Goal: Information Seeking & Learning: Find specific fact

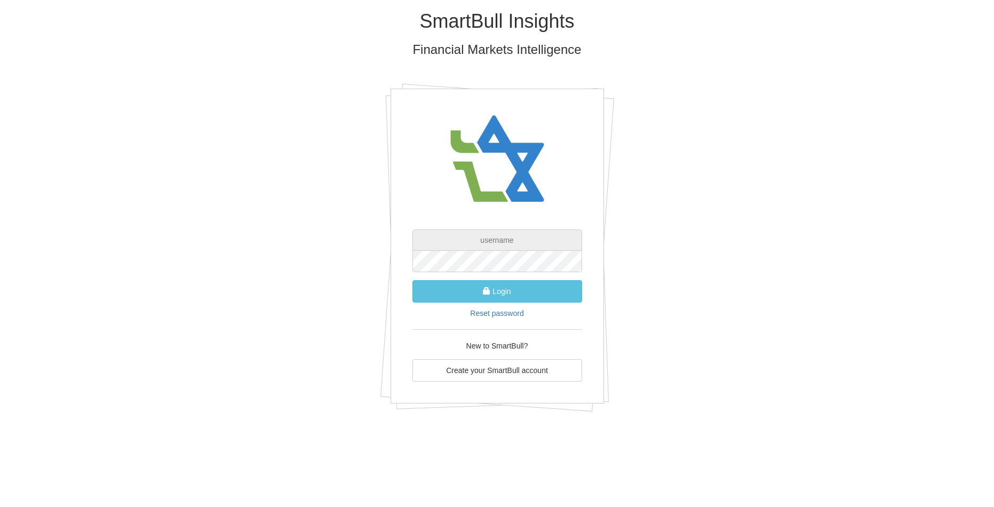
click at [497, 243] on input "text" at bounding box center [498, 239] width 170 height 21
type input "[EMAIL_ADDRESS][DOMAIN_NAME]"
click at [413, 280] on button "Login" at bounding box center [498, 291] width 170 height 22
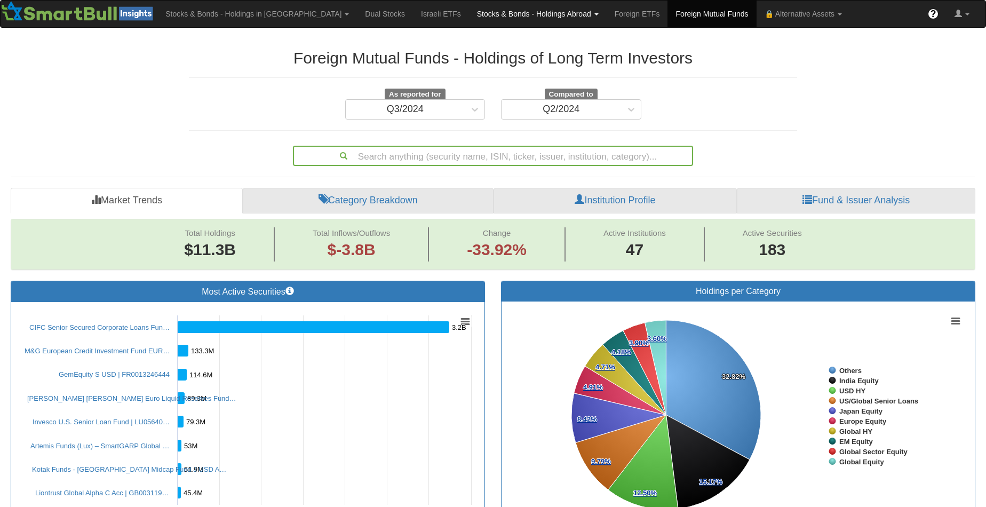
click at [504, 18] on link "Stocks & Bonds - Holdings Abroad" at bounding box center [538, 14] width 138 height 27
click at [470, 50] on link "Bonds" at bounding box center [512, 51] width 84 height 14
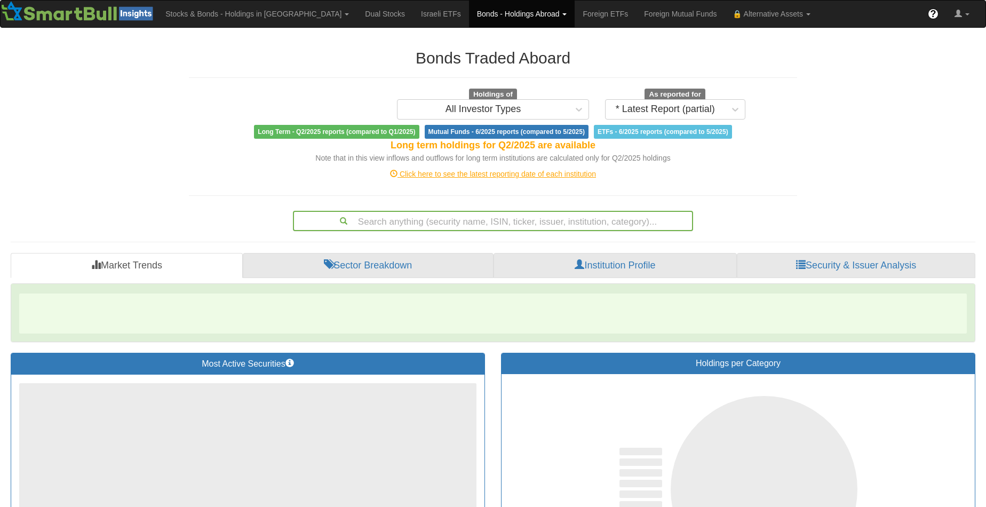
click at [421, 215] on div "Search anything (security name, ISIN, ticker, issuer, institution, category)..." at bounding box center [493, 221] width 398 height 18
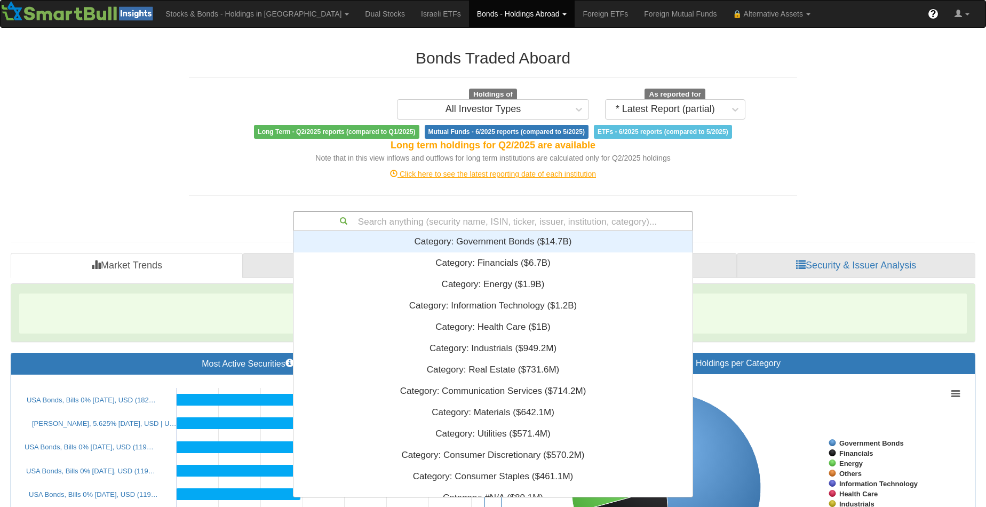
drag, startPoint x: 416, startPoint y: 220, endPoint x: 394, endPoint y: 232, distance: 24.8
click at [394, 231] on div "Search anything (security name, ISIN, ticker, issuer, institution, category)...…" at bounding box center [493, 221] width 400 height 20
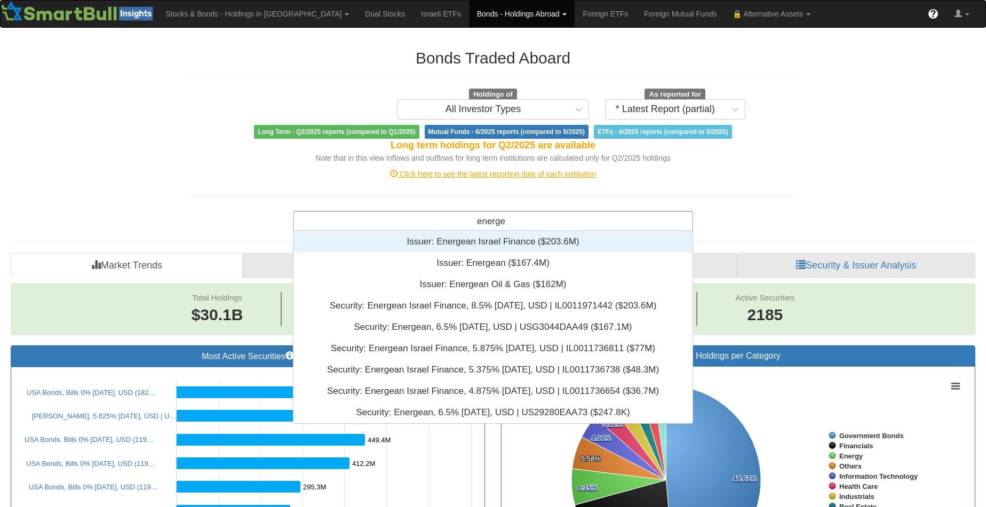
scroll to position [184, 391]
type input "energean"
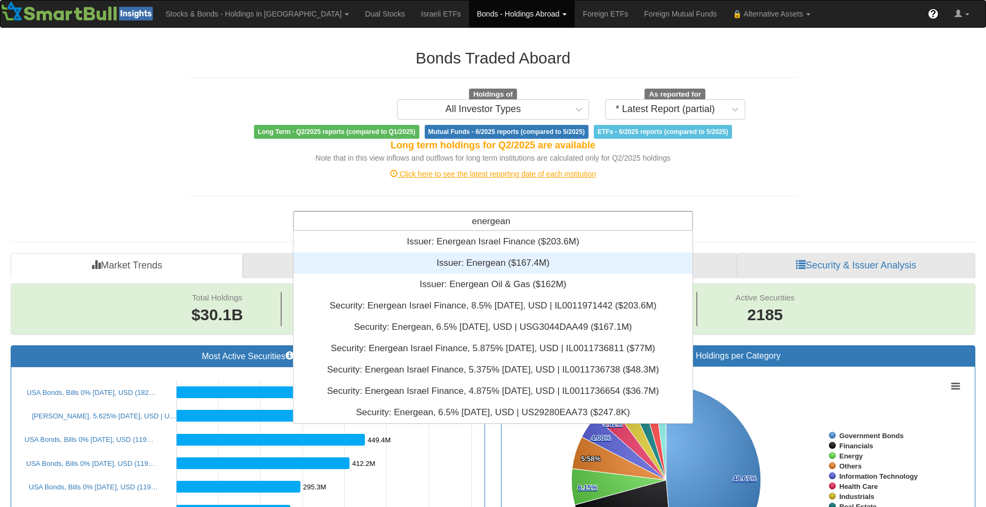
click at [517, 254] on div "Issuer: ‎Energean ‎($167.4M)‏" at bounding box center [493, 262] width 399 height 21
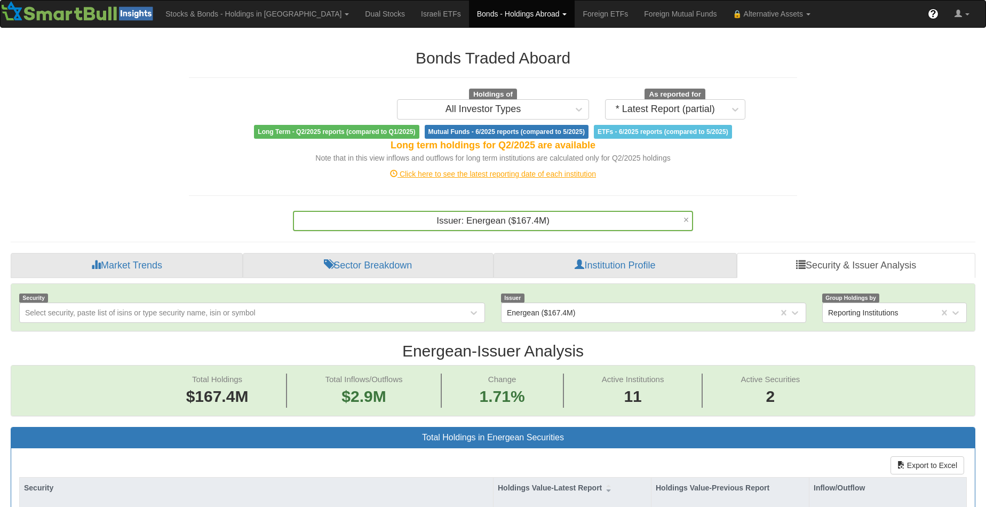
click at [512, 215] on div "Issuer: ‎Energean ‎($167.4M)‏" at bounding box center [493, 221] width 398 height 18
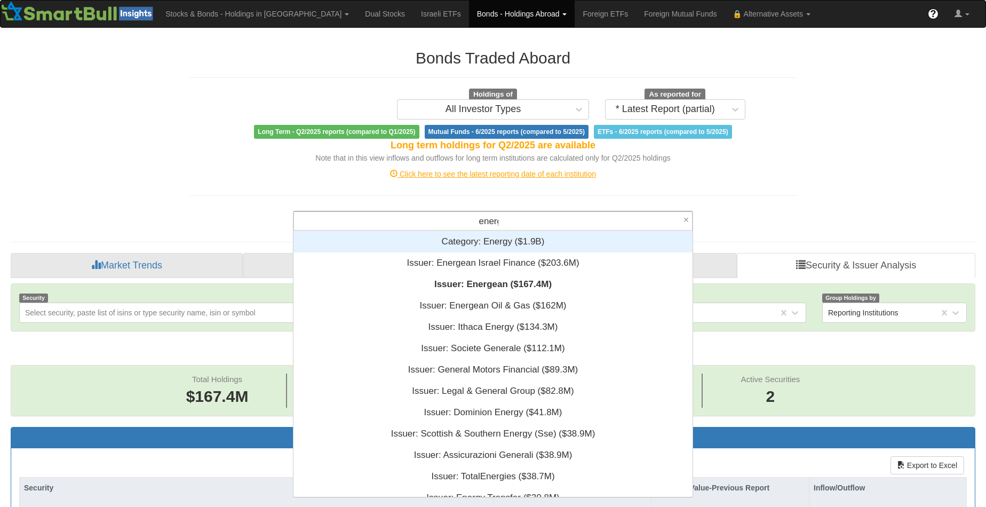
type input "energean"
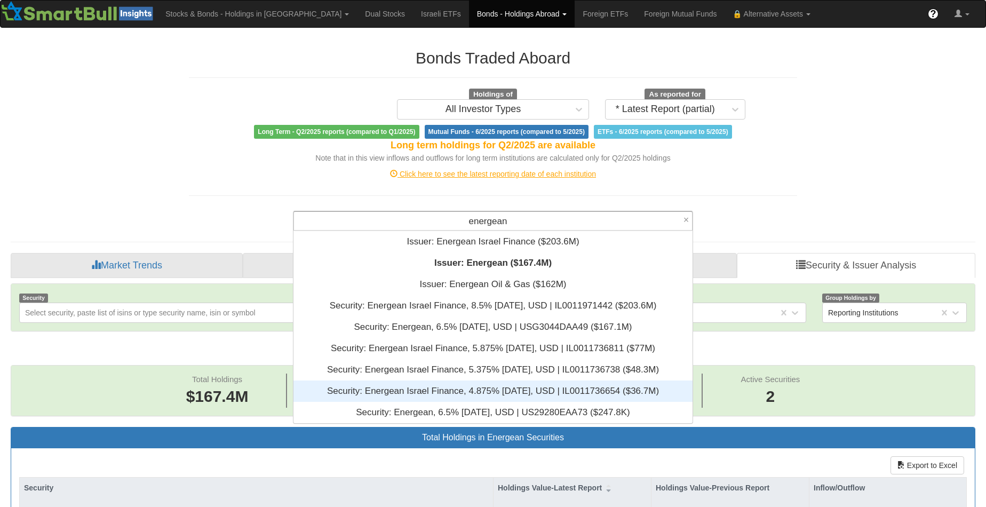
drag, startPoint x: 424, startPoint y: 304, endPoint x: 429, endPoint y: 386, distance: 82.4
click at [429, 386] on div "Issuer: ‎Energean Israel Finance ‎($203.6M)‏ Issuer: ‎Energean ‎($167.4M)‏ Issu…" at bounding box center [493, 327] width 399 height 192
click at [429, 386] on div "Security: ‎Energean Israel Finance, 4.875% [DATE], USD | IL0011736654 ‎($36.7M)‏" at bounding box center [493, 391] width 399 height 21
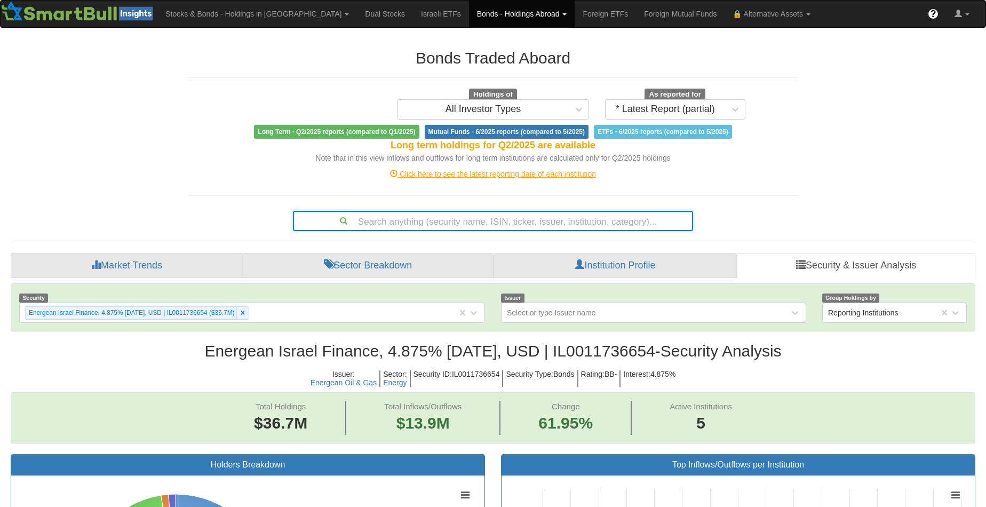
scroll to position [107, 0]
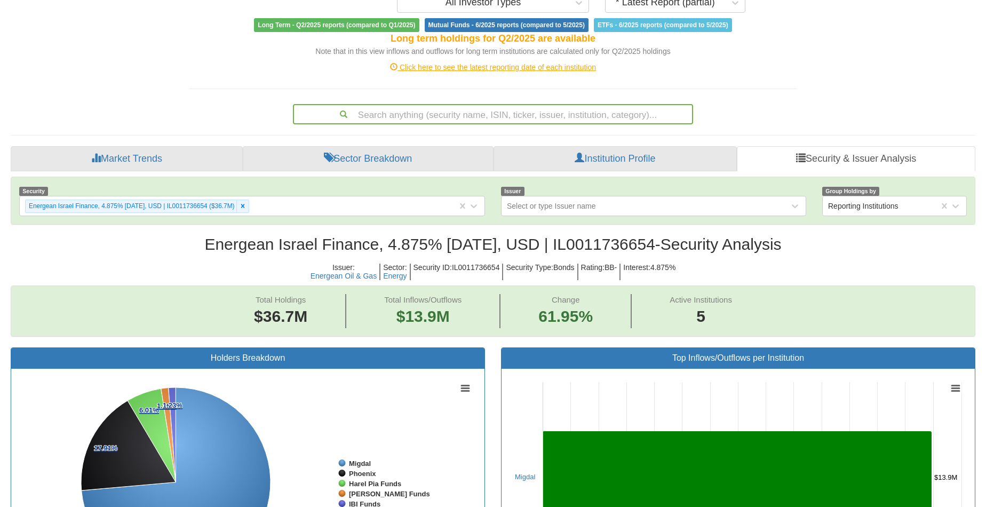
drag, startPoint x: 665, startPoint y: 246, endPoint x: 564, endPoint y: 249, distance: 100.9
click at [564, 249] on h2 "Energean Israel Finance, 4.875% [DATE], USD | IL0011736654 - Security Analysis" at bounding box center [493, 244] width 965 height 18
copy h2 "IL0011736654"
drag, startPoint x: 171, startPoint y: 84, endPoint x: 174, endPoint y: 110, distance: 26.3
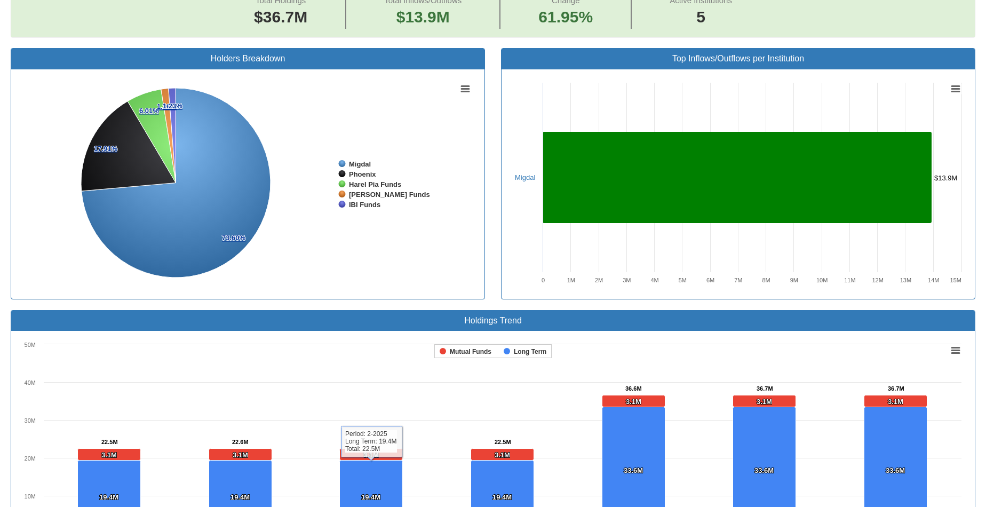
scroll to position [0, 0]
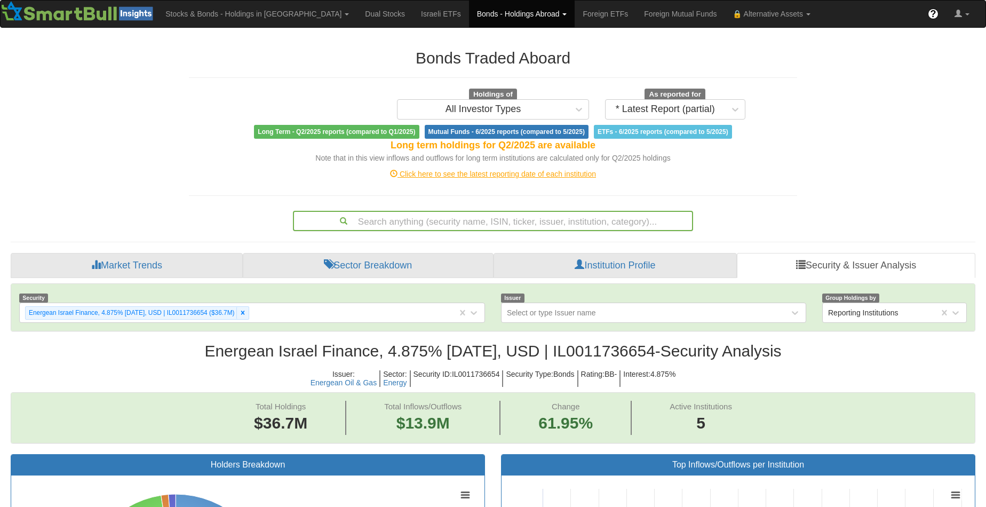
click at [479, 216] on div "Search anything (security name, ISIN, ticker, issuer, institution, category)..." at bounding box center [493, 221] width 398 height 18
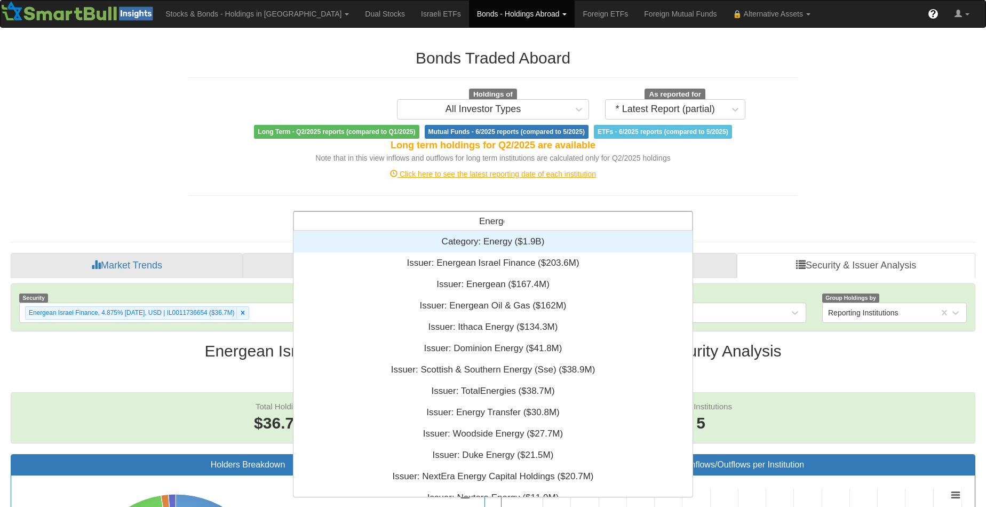
scroll to position [184, 391]
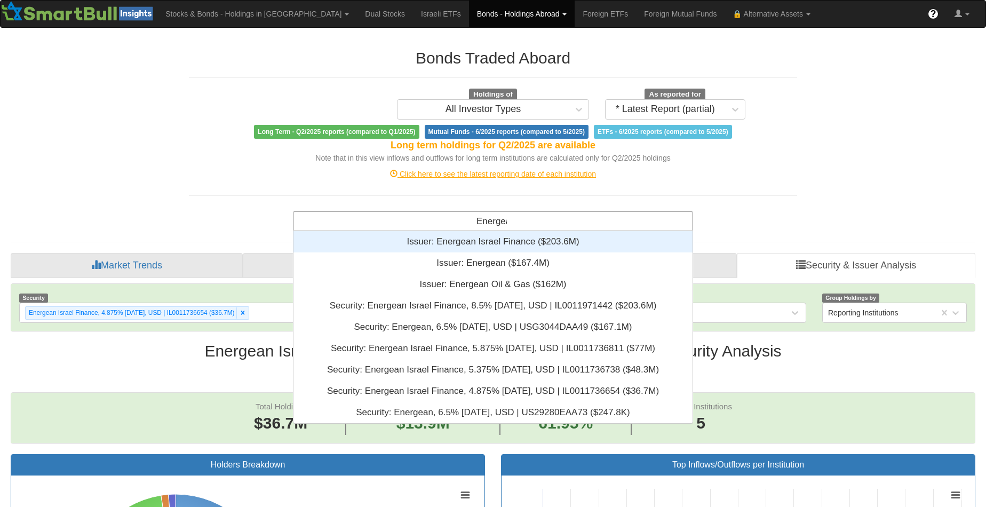
type input "Energean"
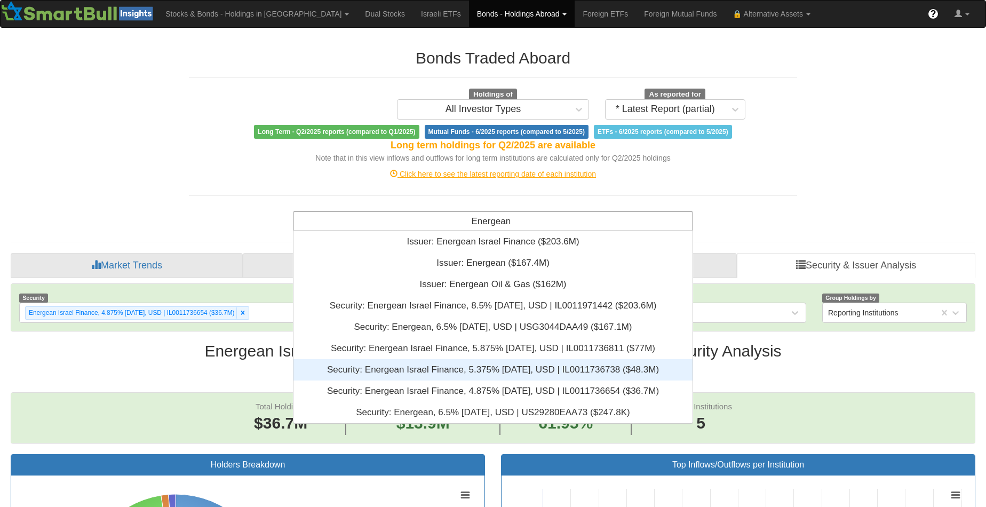
click at [429, 368] on div "Security: ‎Energean Israel Finance, 5.375% [DATE], USD | IL0011736738 ‎($48.3M)‏" at bounding box center [493, 369] width 399 height 21
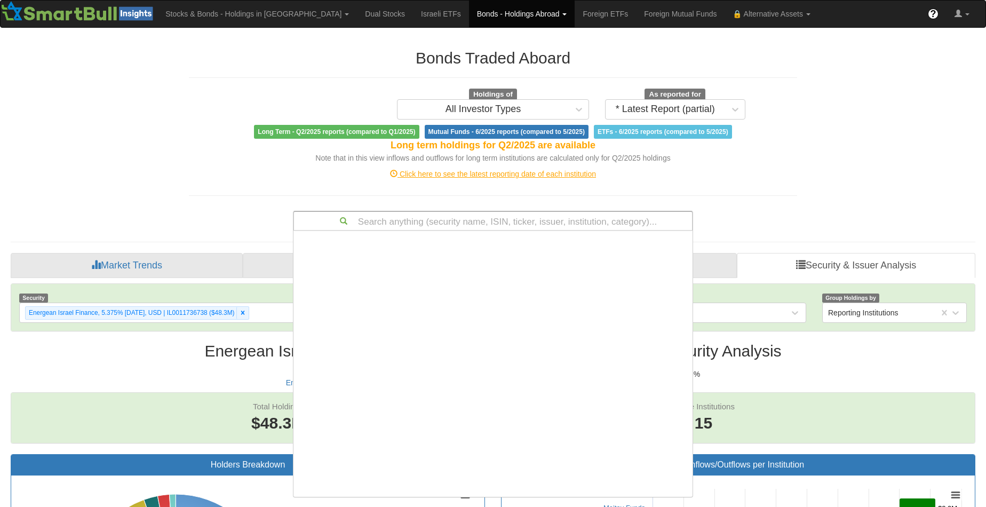
scroll to position [258, 391]
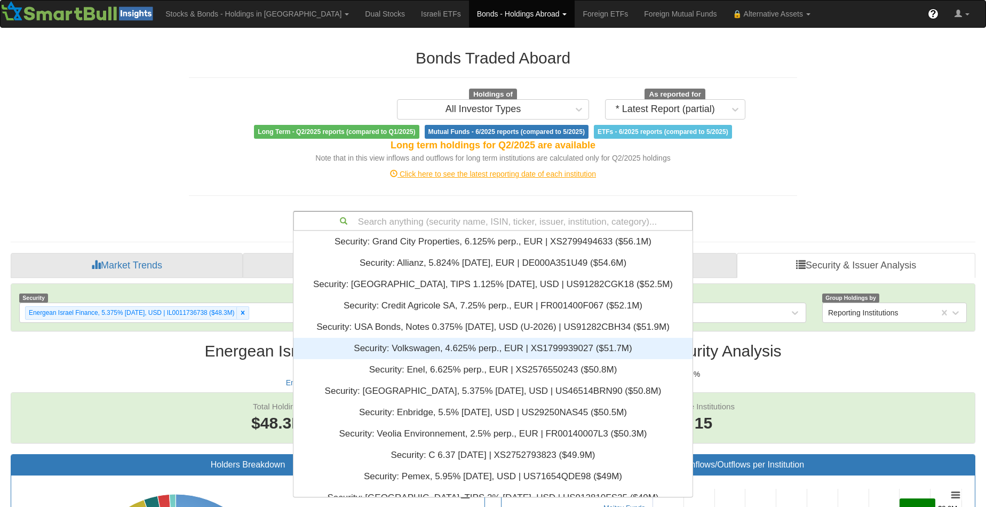
drag, startPoint x: 662, startPoint y: 349, endPoint x: 835, endPoint y: 337, distance: 172.7
click at [847, 353] on h2 "Energean Israel Finance, 5.375% [DATE], USD | IL0011736738 - Security Analysis" at bounding box center [493, 351] width 965 height 18
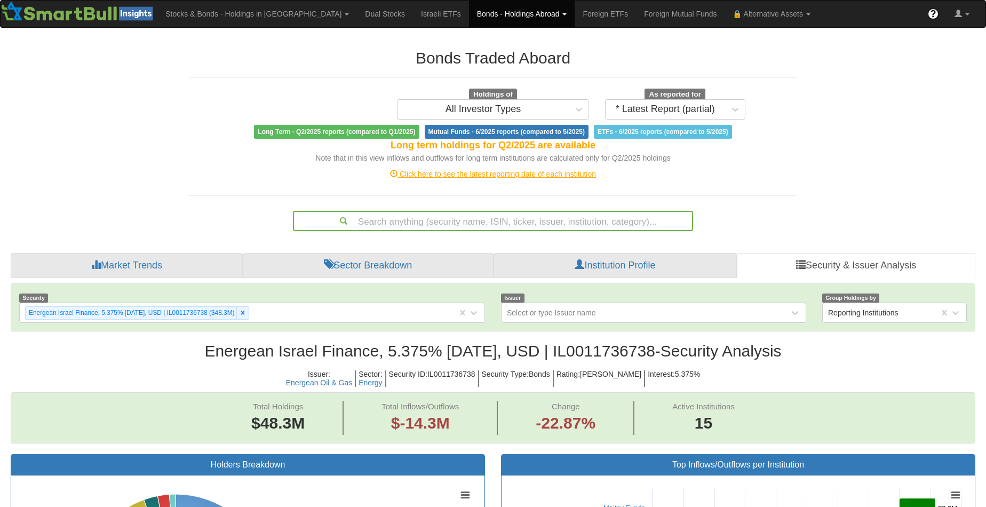
drag, startPoint x: 666, startPoint y: 352, endPoint x: 564, endPoint y: 353, distance: 101.4
click at [564, 353] on h2 "Energean Israel Finance, 5.375% [DATE], USD | IL0011736738 - Security Analysis" at bounding box center [493, 351] width 965 height 18
copy h2 "IL0011736738"
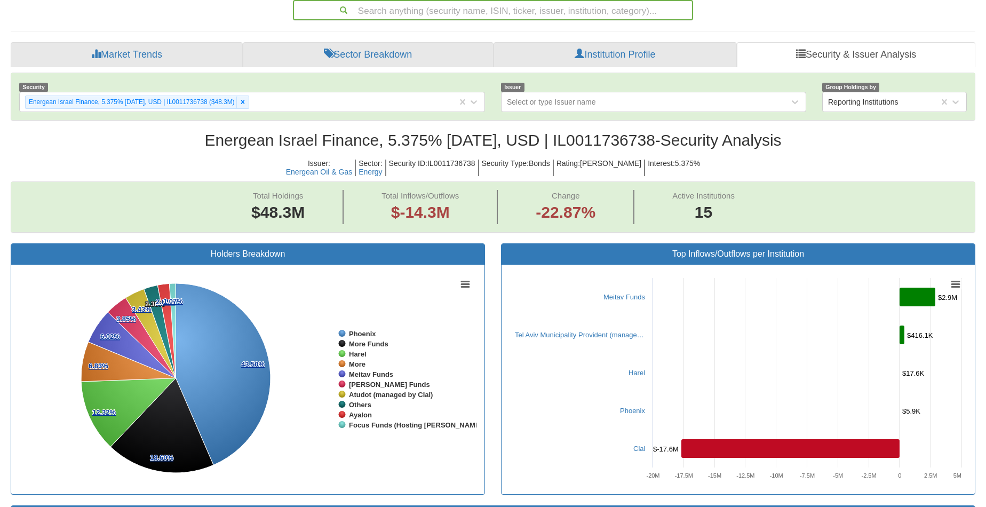
scroll to position [193, 0]
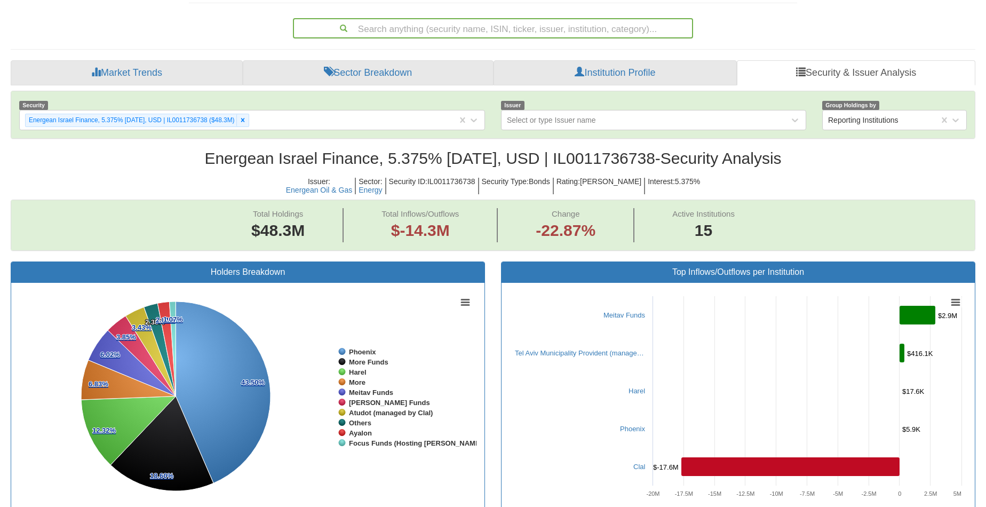
click at [426, 24] on div "Search anything (security name, ISIN, ticker, issuer, institution, category)..." at bounding box center [493, 28] width 398 height 18
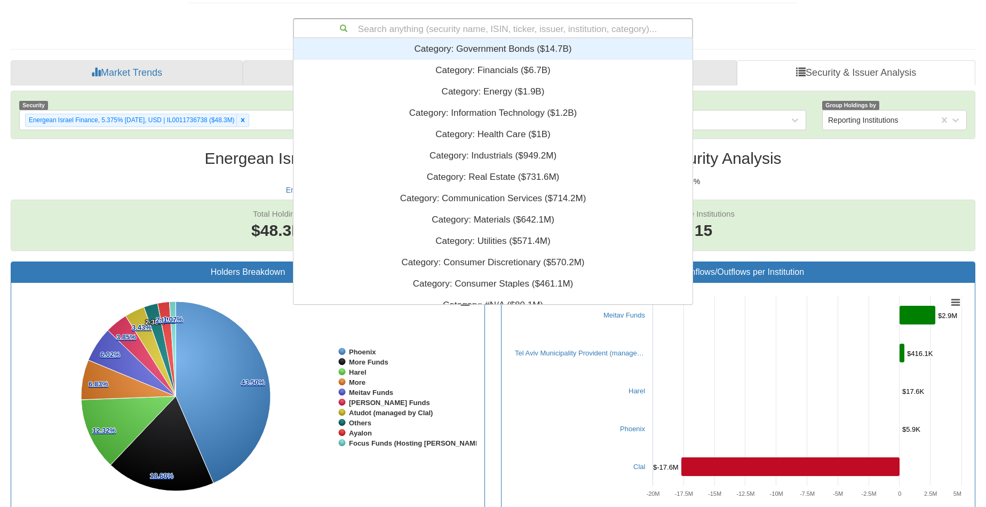
scroll to position [9, 9]
paste input "IL0011736654"
type input "IL0011736654"
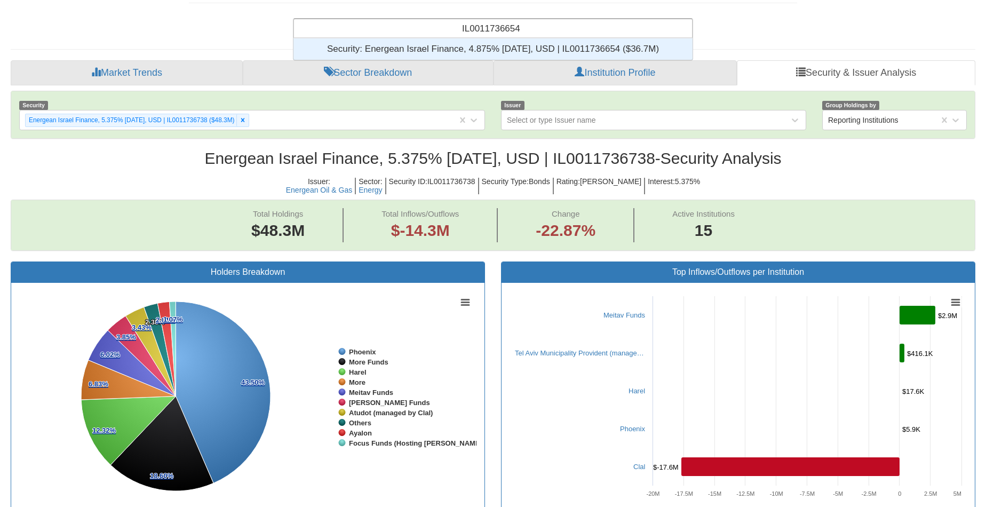
scroll to position [13, 391]
click at [441, 45] on div "Security: ‎Energean Israel Finance, 4.875% [DATE], USD | IL0011736654 ‎($36.7M)‏" at bounding box center [493, 48] width 399 height 21
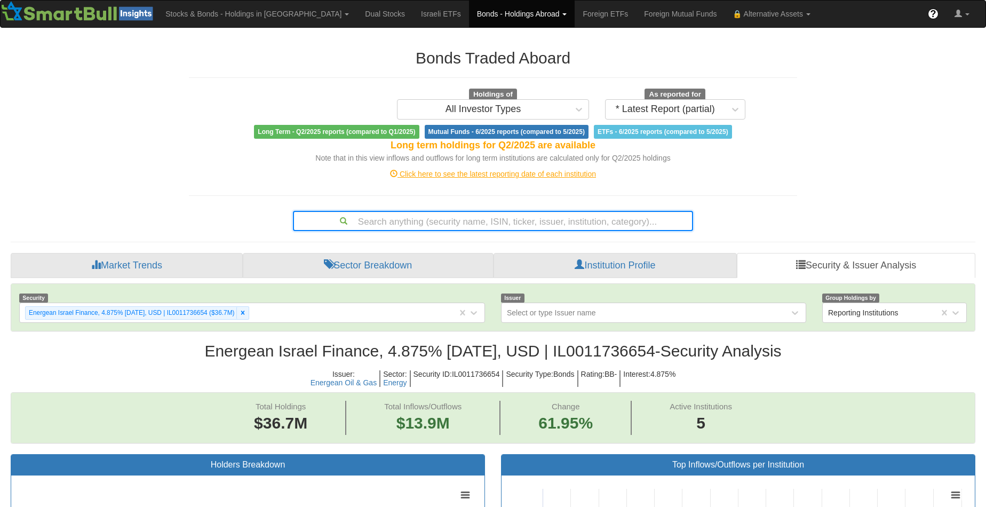
scroll to position [22, 945]
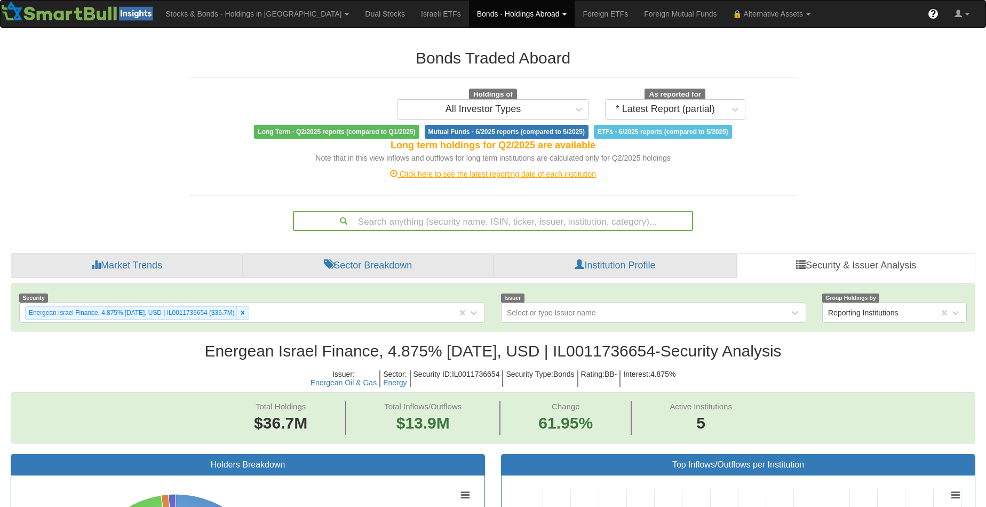
drag, startPoint x: 463, startPoint y: 220, endPoint x: 19, endPoint y: 122, distance: 454.2
click at [463, 220] on div "Search anything (security name, ISIN, ticker, issuer, institution, category)..." at bounding box center [493, 221] width 398 height 18
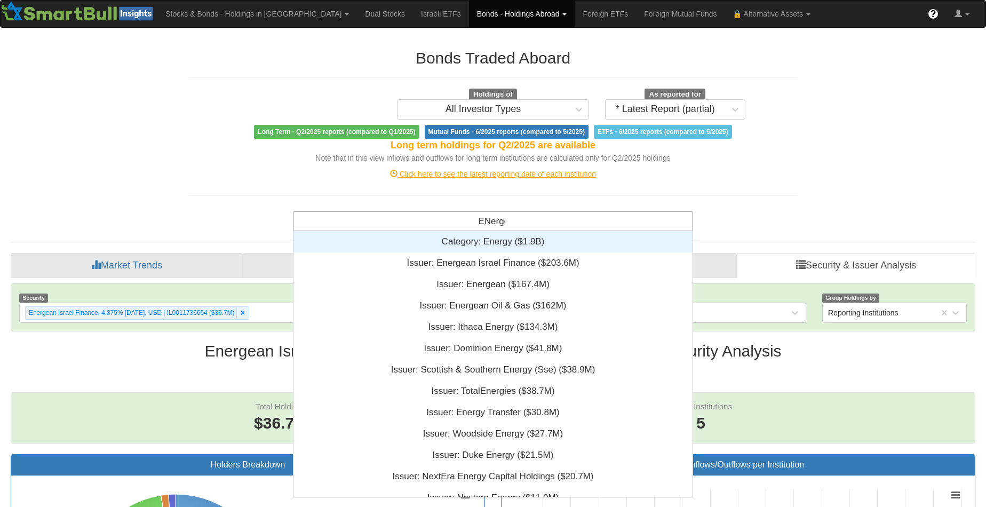
scroll to position [184, 391]
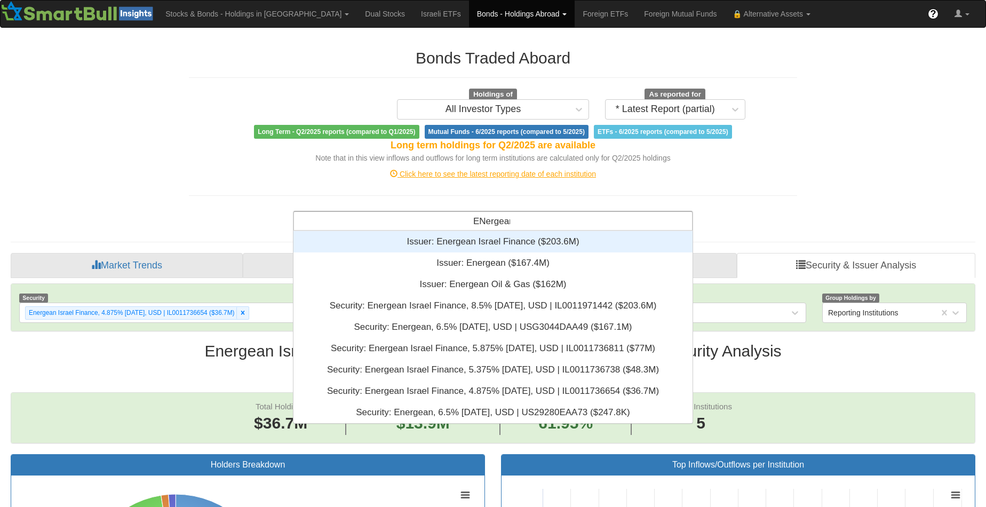
type input "ENergean"
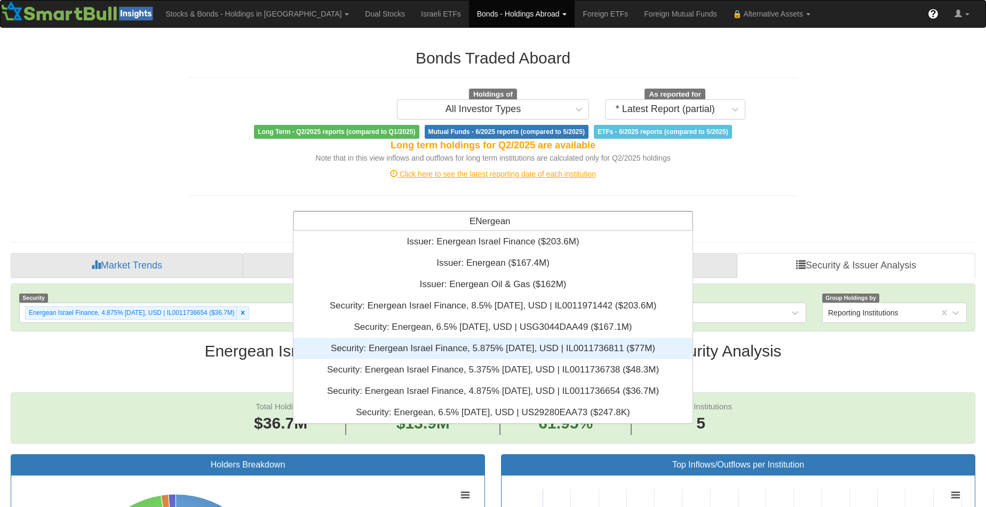
click at [480, 355] on div "Security: ‎Energean Israel Finance, 5.875% [DATE], USD | IL0011736811 ‎($77M)‏" at bounding box center [493, 348] width 399 height 21
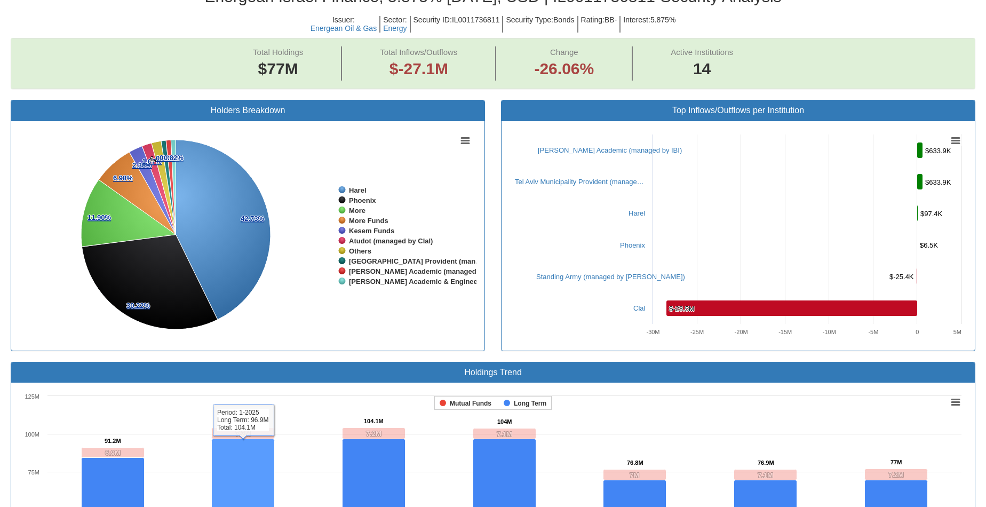
scroll to position [246, 0]
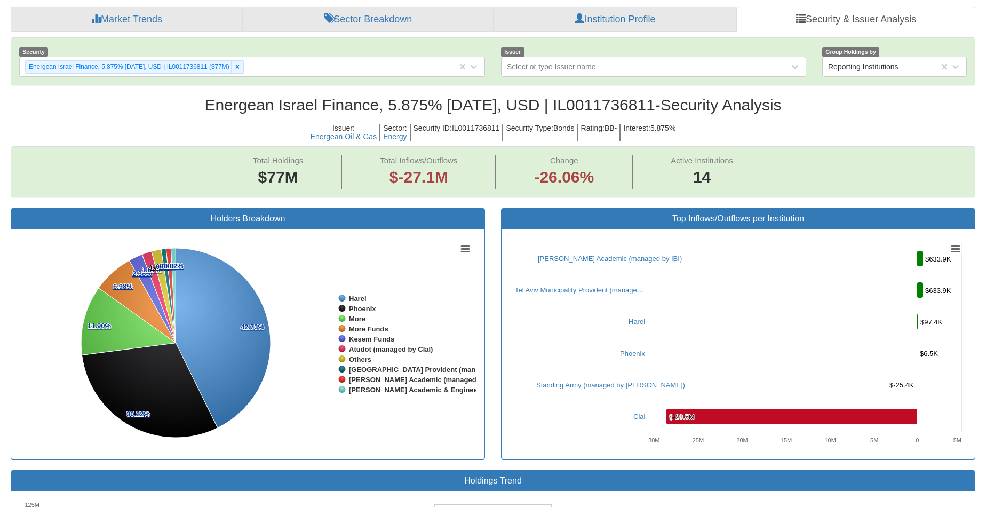
drag, startPoint x: 625, startPoint y: 106, endPoint x: 565, endPoint y: 106, distance: 59.8
click at [565, 106] on h2 "Energean Israel Finance, 5.875% [DATE], USD | IL0011736811 - Security Analysis" at bounding box center [493, 105] width 965 height 18
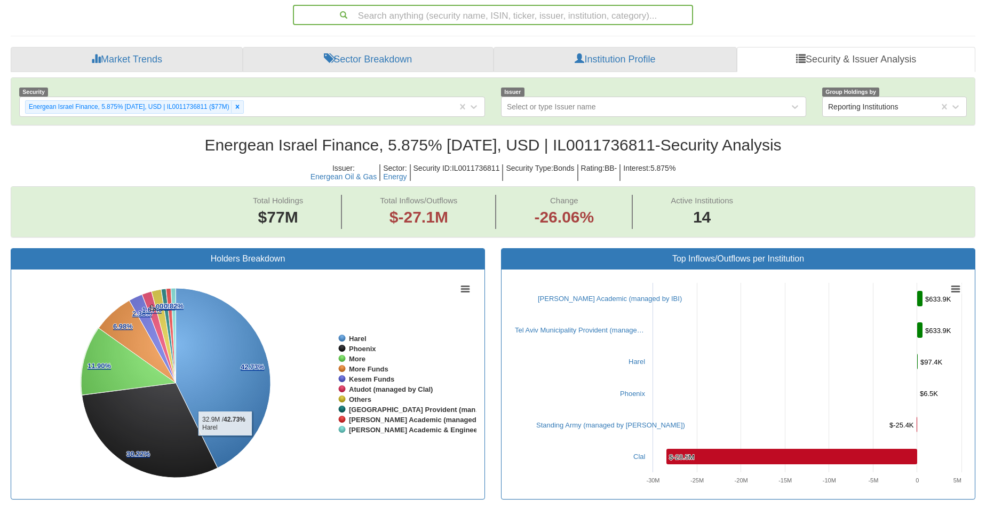
scroll to position [193, 0]
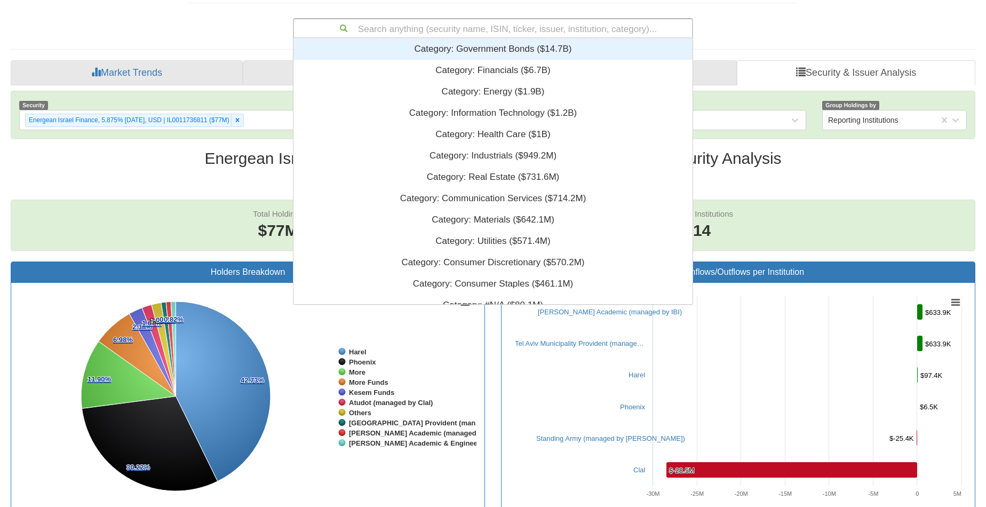
click at [416, 29] on div "Search anything (security name, ISIN, ticker, issuer, institution, category)..." at bounding box center [493, 28] width 398 height 18
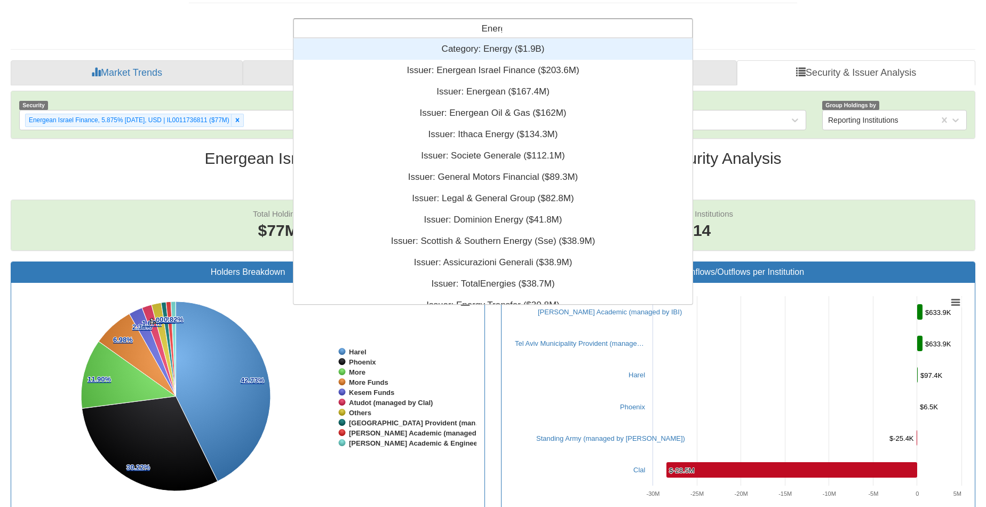
scroll to position [184, 391]
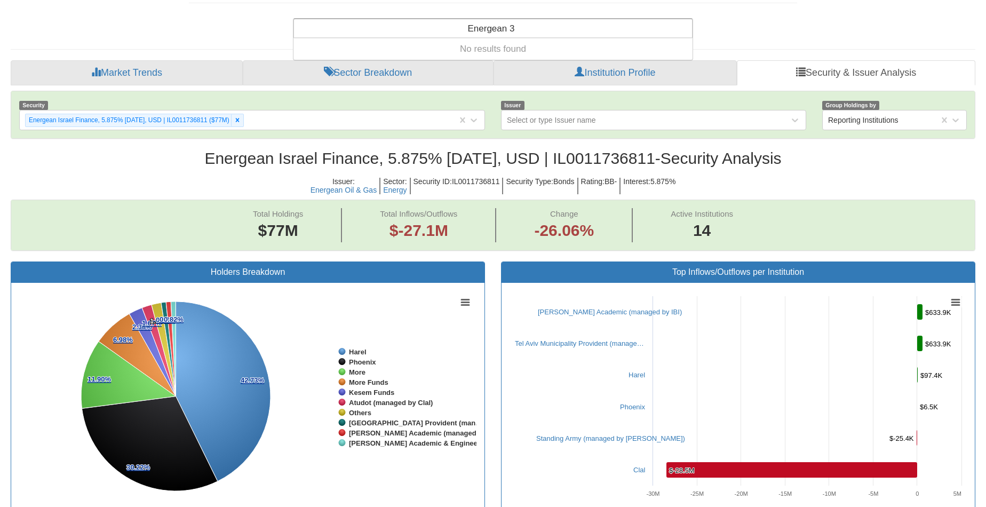
type input "Energean"
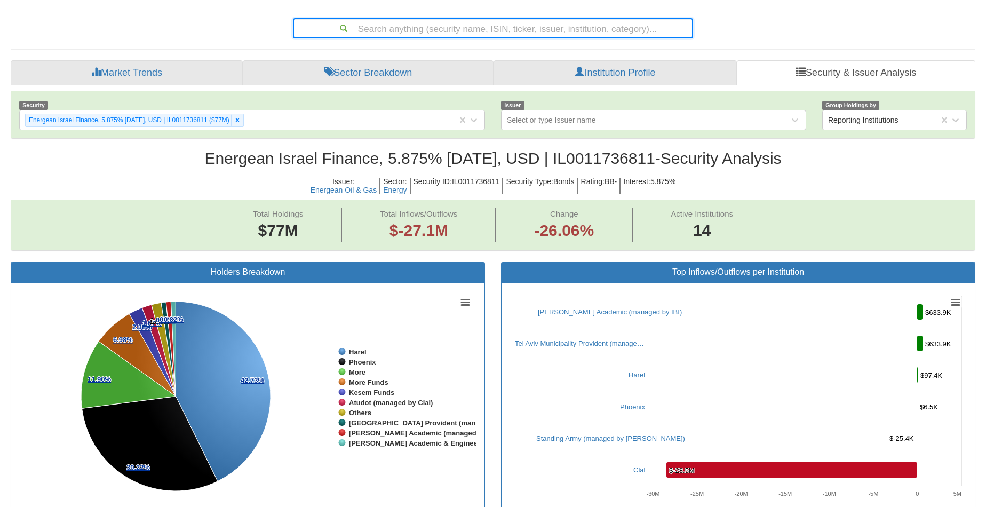
scroll to position [22, 945]
click at [481, 35] on div "Search anything (security name, ISIN, ticker, issuer, institution, category)..." at bounding box center [493, 28] width 398 height 18
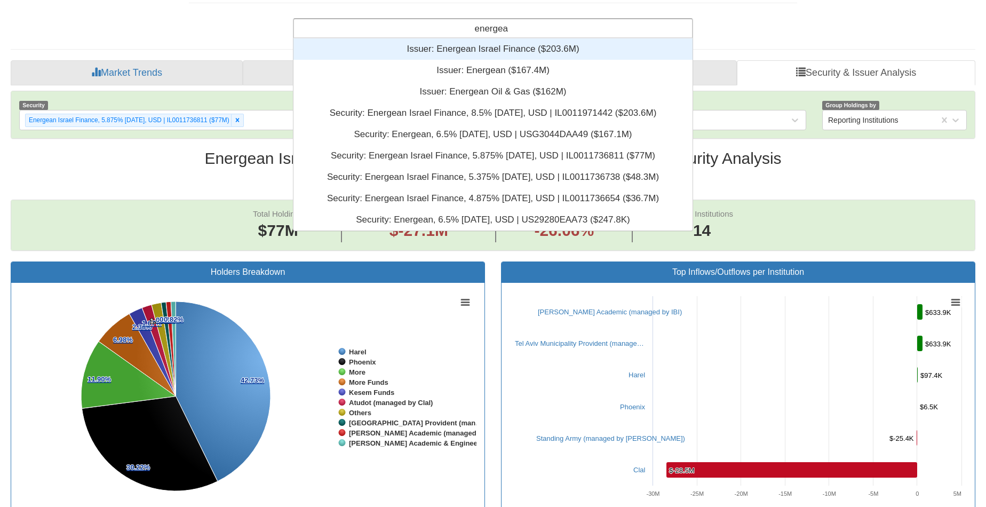
scroll to position [184, 391]
type input "energean"
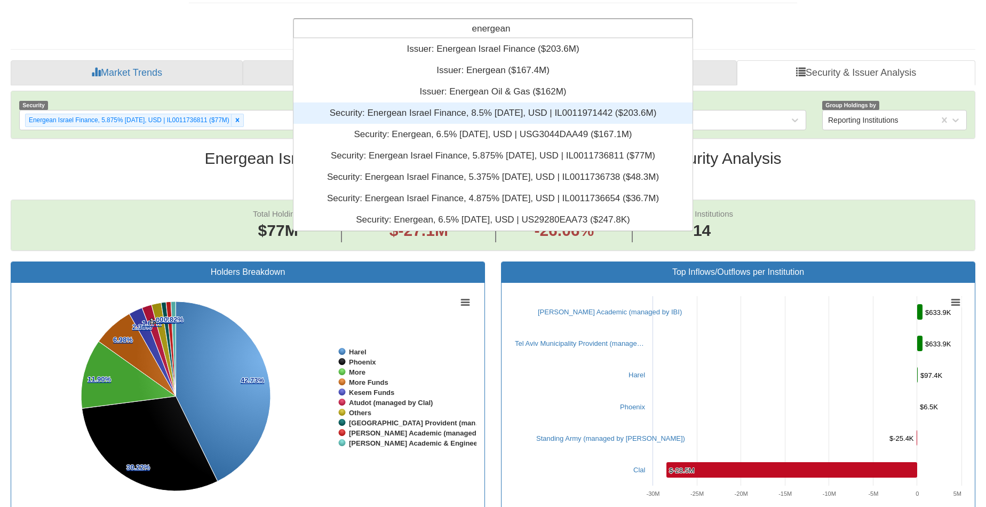
click at [487, 106] on div "Security: ‎Energean Israel Finance, 8.5% [DATE], USD | IL0011971442 ‎($203.6M)‏" at bounding box center [493, 112] width 399 height 21
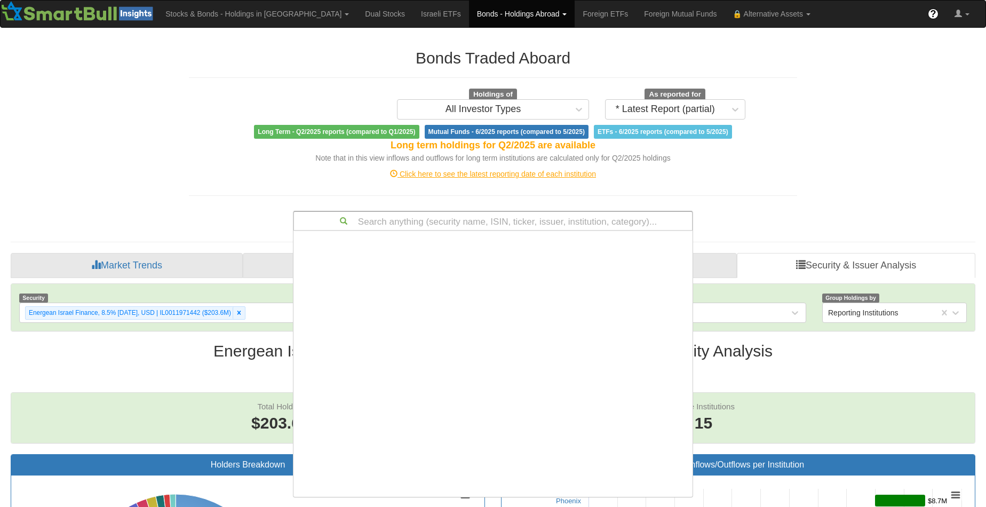
scroll to position [258, 391]
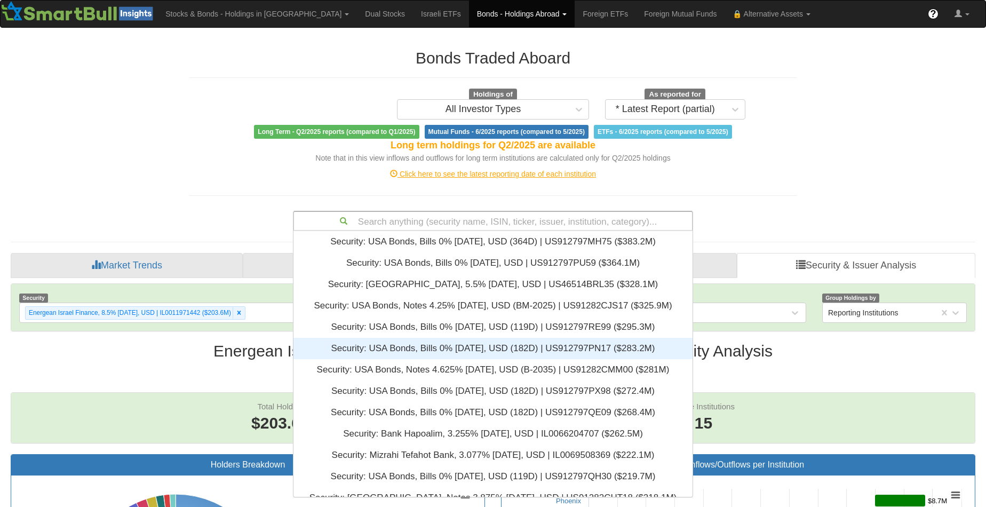
click at [810, 356] on h2 "Energean Israel Finance, 8.5% [DATE], USD | IL0011971442 - Security Analysis" at bounding box center [493, 351] width 965 height 18
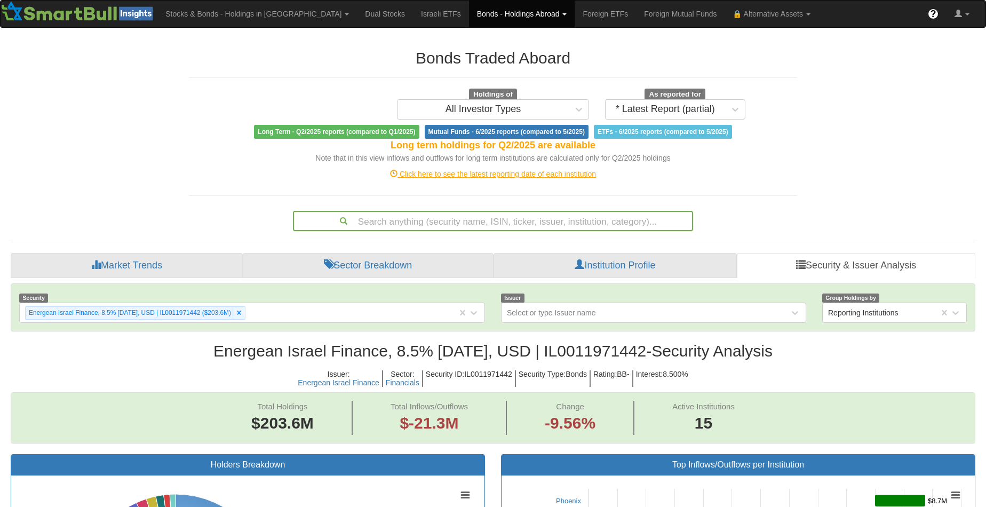
drag, startPoint x: 652, startPoint y: 351, endPoint x: 551, endPoint y: 355, distance: 101.0
click at [551, 355] on h2 "Energean Israel Finance, 8.5% [DATE], USD | IL0011971442 - Security Analysis" at bounding box center [493, 351] width 965 height 18
copy h2 "IL0011971442"
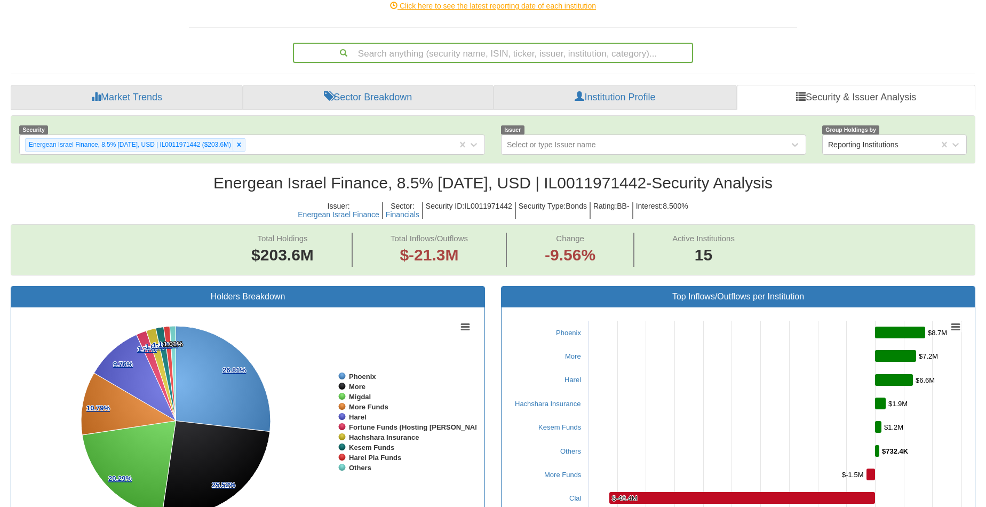
scroll to position [86, 0]
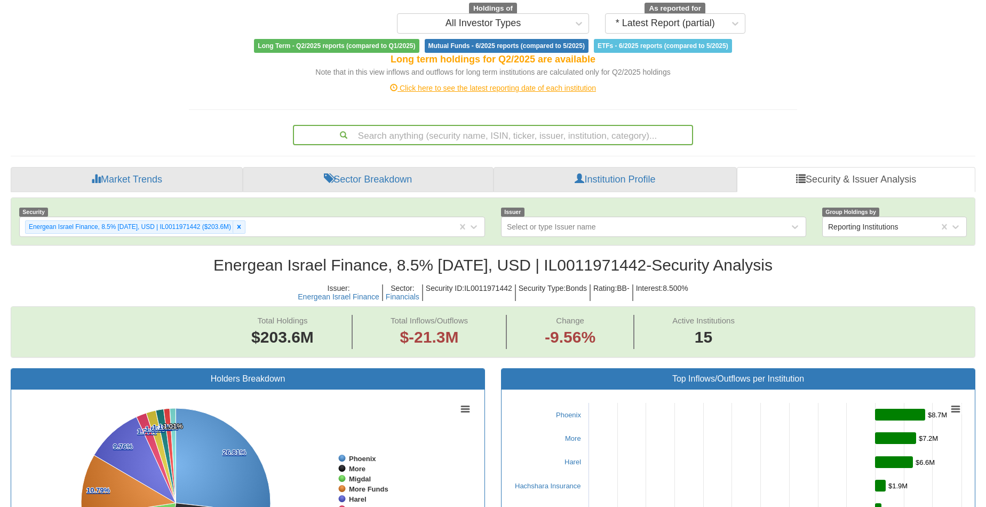
click at [486, 138] on div "Search anything (security name, ISIN, ticker, issuer, institution, category)..." at bounding box center [493, 135] width 398 height 18
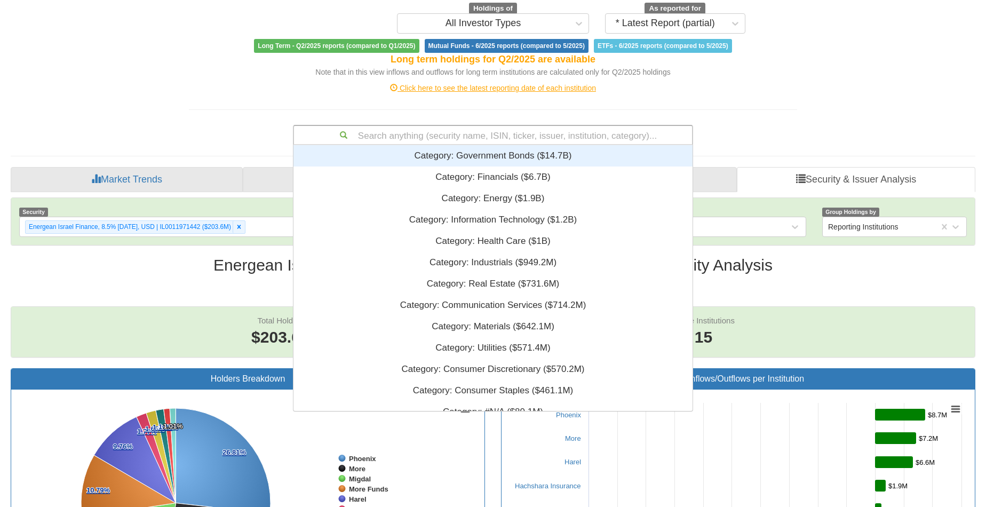
scroll to position [9, 9]
paste input "IL0011736811"
type input "IL0011736811"
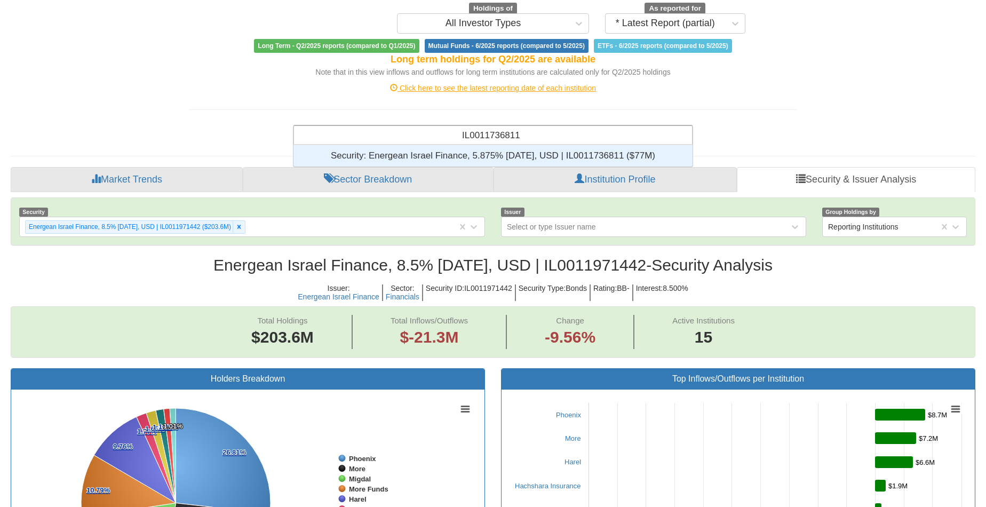
scroll to position [13, 391]
click at [487, 150] on div "Security: ‎Energean Israel Finance, 5.875% [DATE], USD | IL0011736811 ‎($77M)‏" at bounding box center [493, 155] width 399 height 21
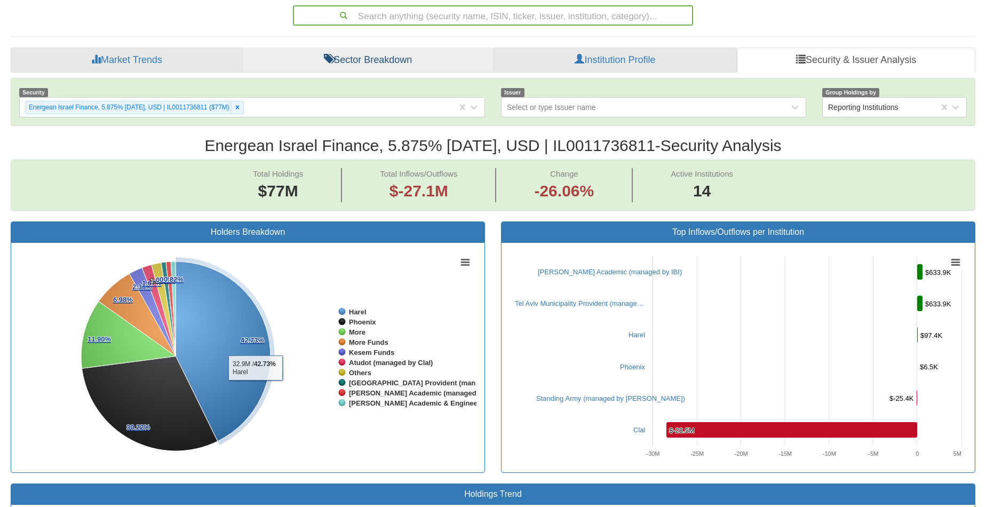
scroll to position [165, 0]
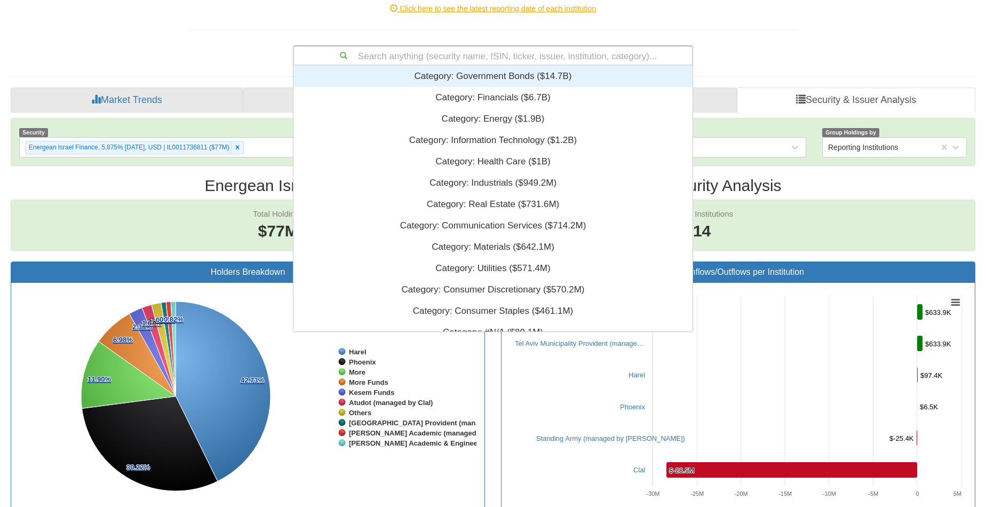
click at [463, 57] on div "Search anything (security name, ISIN, ticker, issuer, institution, category)..." at bounding box center [493, 55] width 398 height 18
paste input "L0011736738"
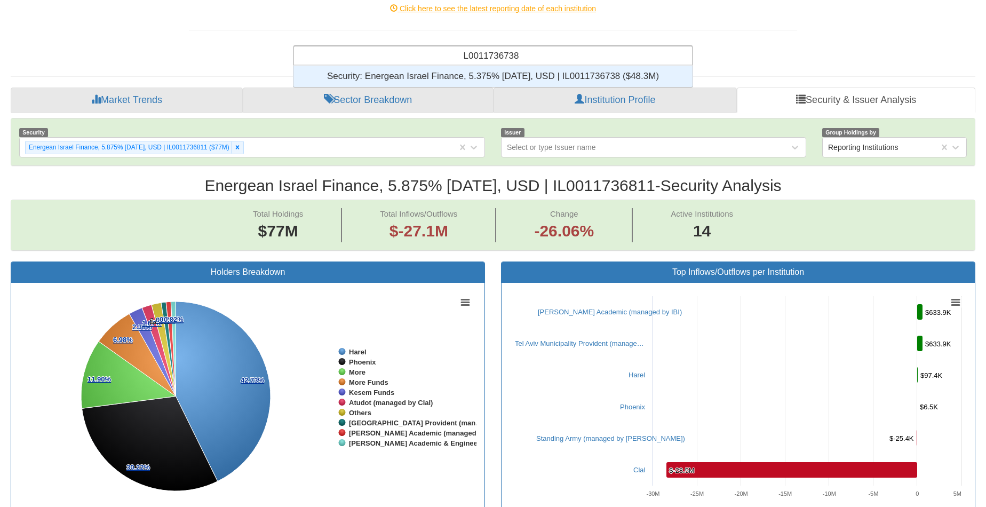
scroll to position [13, 391]
type input "L0011736738"
click at [460, 57] on div "L0011736738 L0011736738" at bounding box center [491, 55] width 67 height 18
click at [466, 70] on div "Security: ‎Energean Israel Finance, 5.375% [DATE], USD | IL0011736738 ‎($48.3M)‏" at bounding box center [493, 76] width 399 height 21
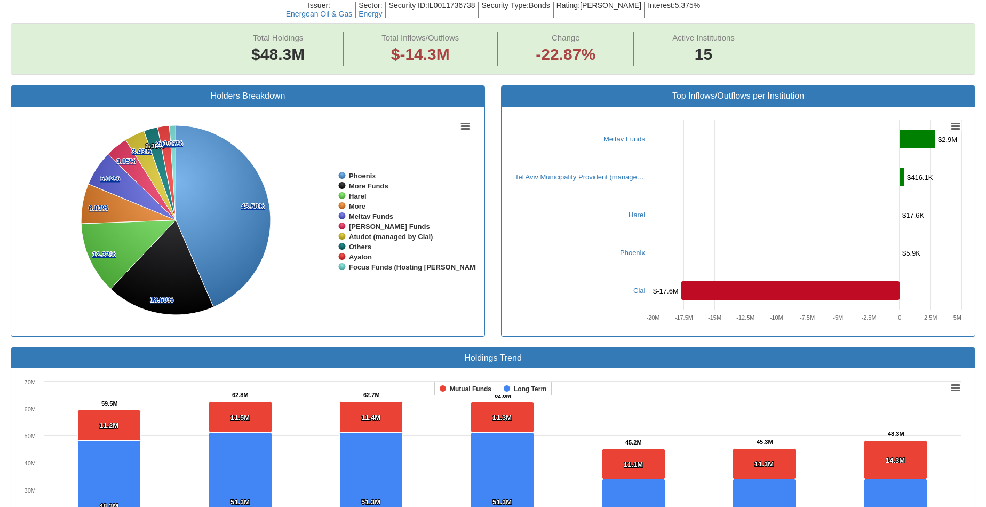
scroll to position [139, 0]
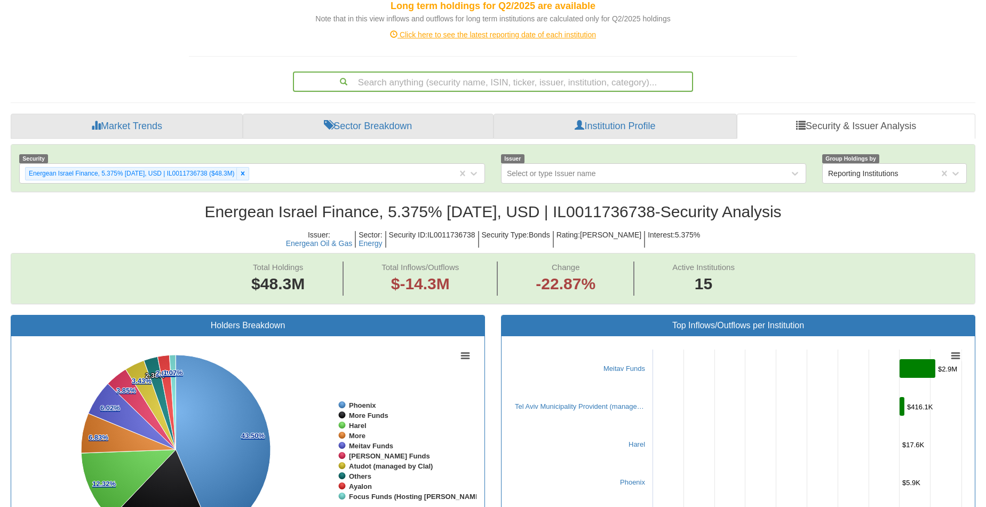
click at [436, 84] on div "Search anything (security name, ISIN, ticker, issuer, institution, category)..." at bounding box center [493, 82] width 398 height 18
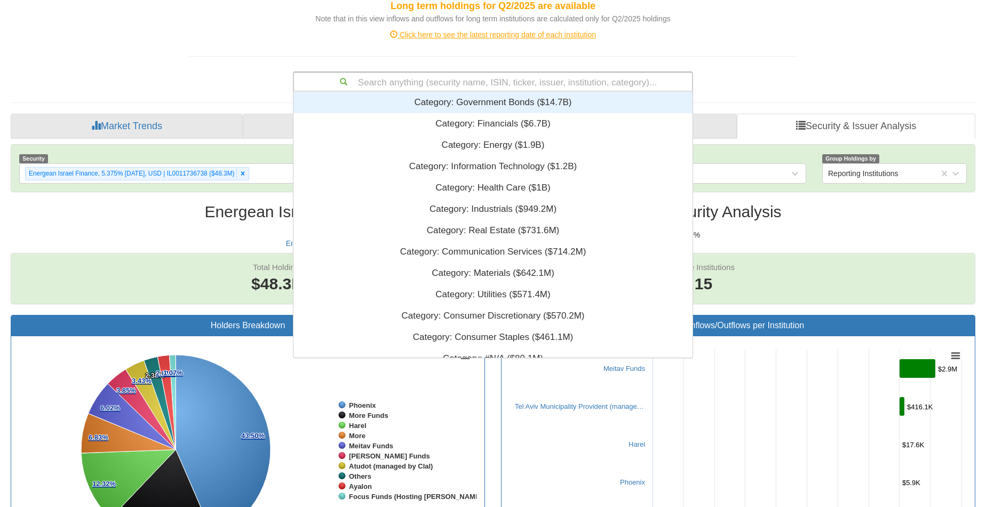
scroll to position [9, 9]
paste input "IL0011736654"
type input "IL0011736654"
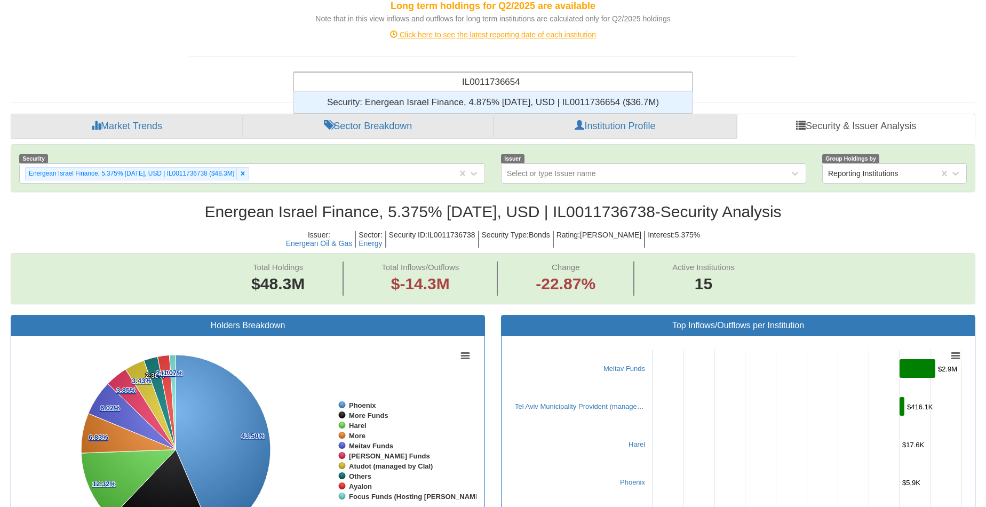
scroll to position [13, 391]
click at [441, 104] on div "Security: ‎Energean Israel Finance, 4.875% [DATE], USD | IL0011736654 ‎($36.7M)‏" at bounding box center [493, 102] width 399 height 21
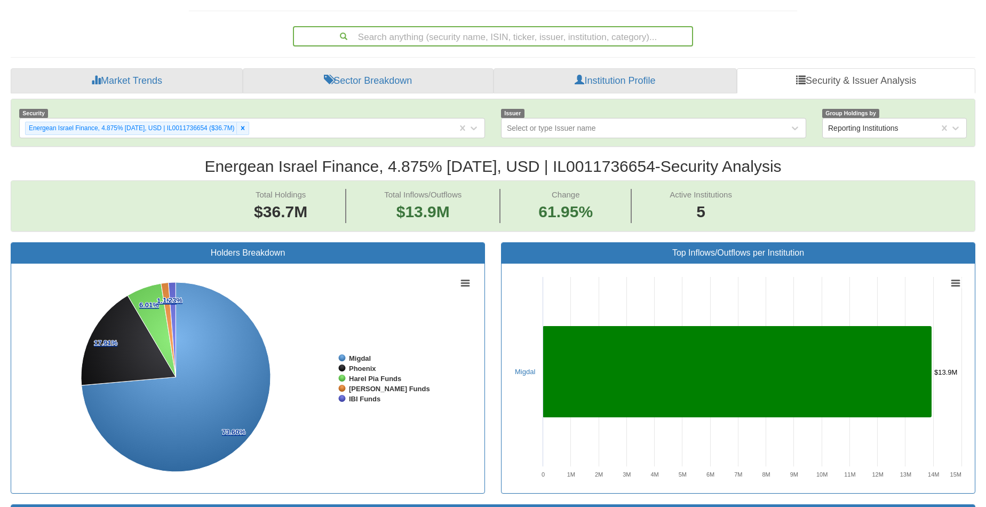
scroll to position [59, 0]
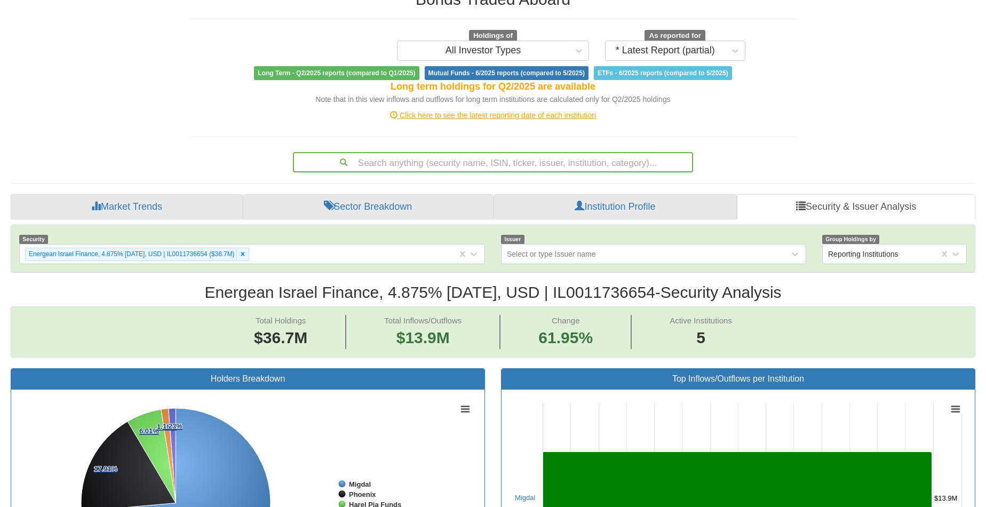
click at [438, 163] on div "Search anything (security name, ISIN, ticker, issuer, institution, category)..." at bounding box center [493, 162] width 398 height 18
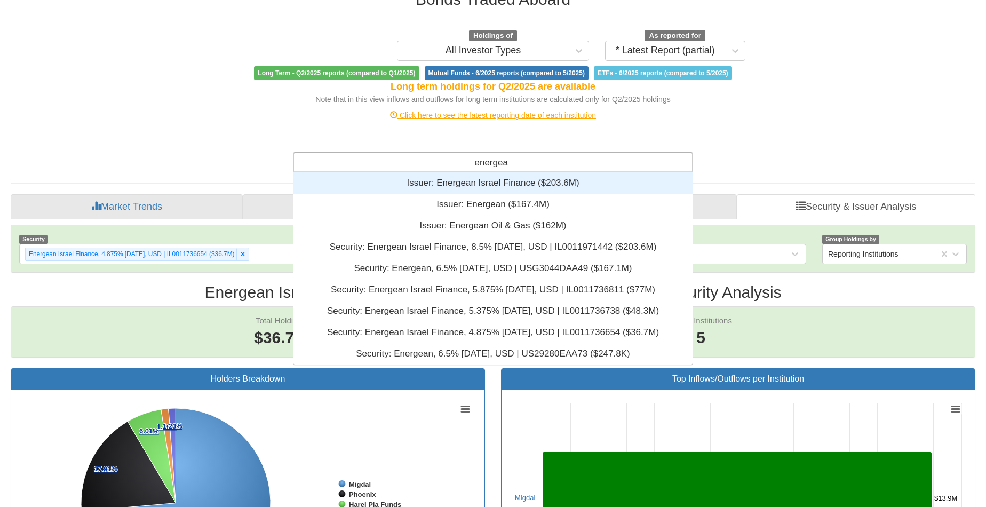
scroll to position [184, 391]
type input "energean"
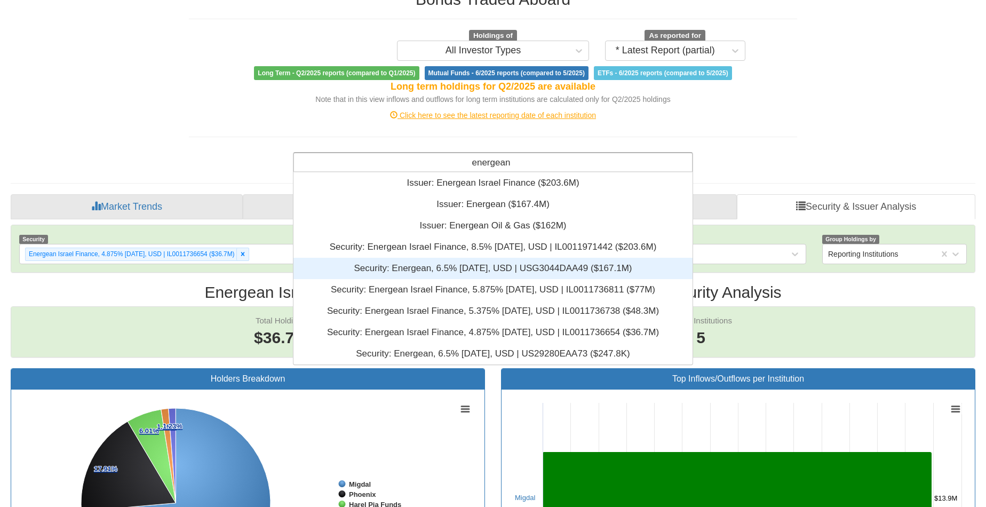
click at [440, 272] on div "Security: ‎Energean, 6.5% [DATE], USD | USG3044DAA49 ‎($167.1M)‏" at bounding box center [493, 268] width 399 height 21
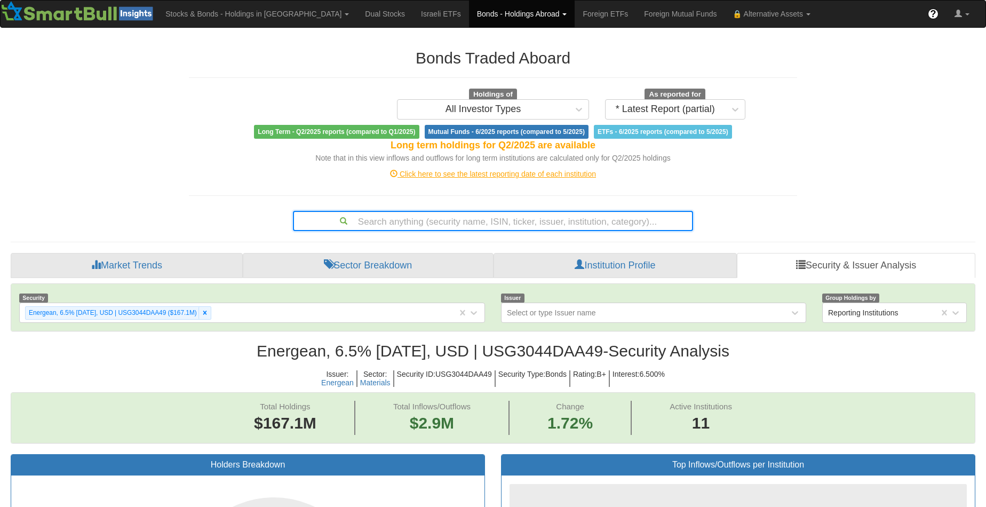
scroll to position [22, 945]
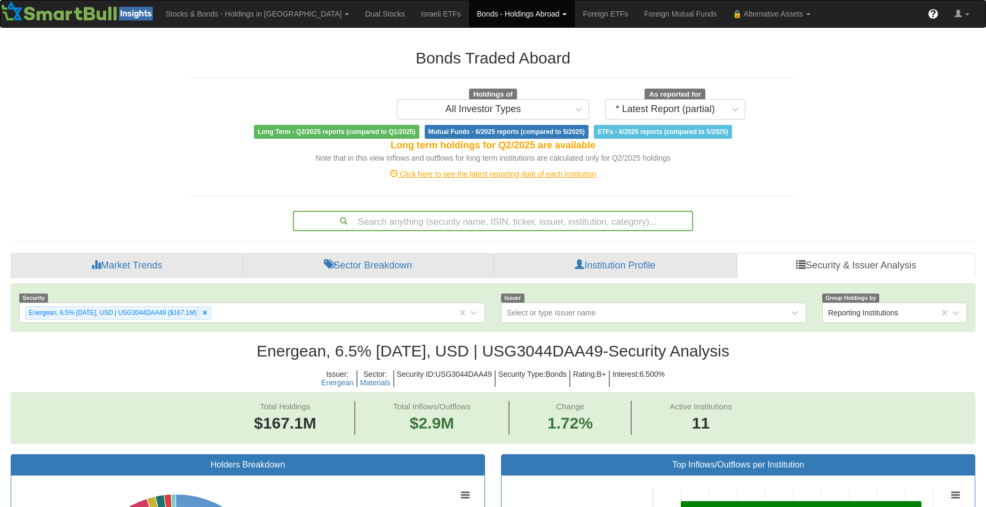
drag, startPoint x: 493, startPoint y: 351, endPoint x: 612, endPoint y: 350, distance: 119.0
click at [612, 350] on h2 "Energean, 6.5% [DATE], USD | USG3044DAA49 - Security Analysis" at bounding box center [493, 351] width 965 height 18
copy h2 "USG3044DAA49"
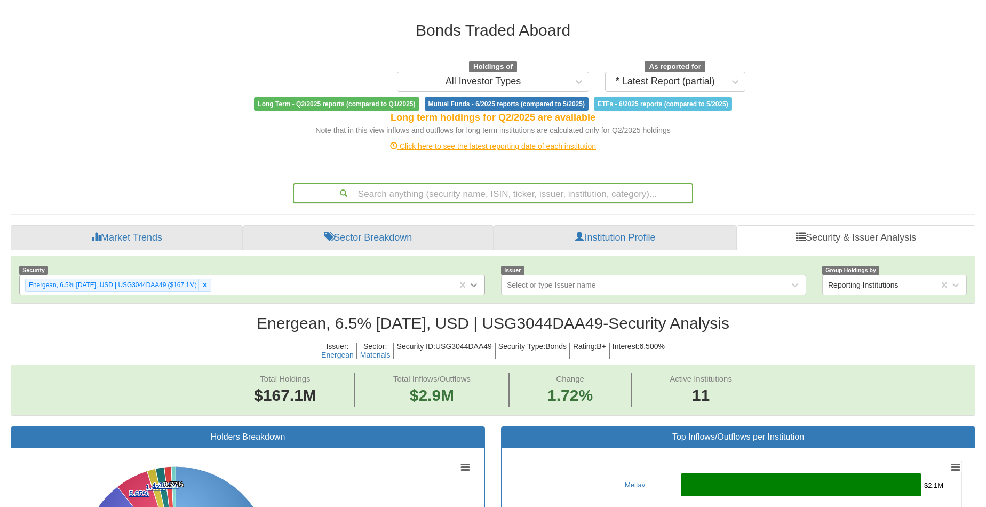
scroll to position [0, 0]
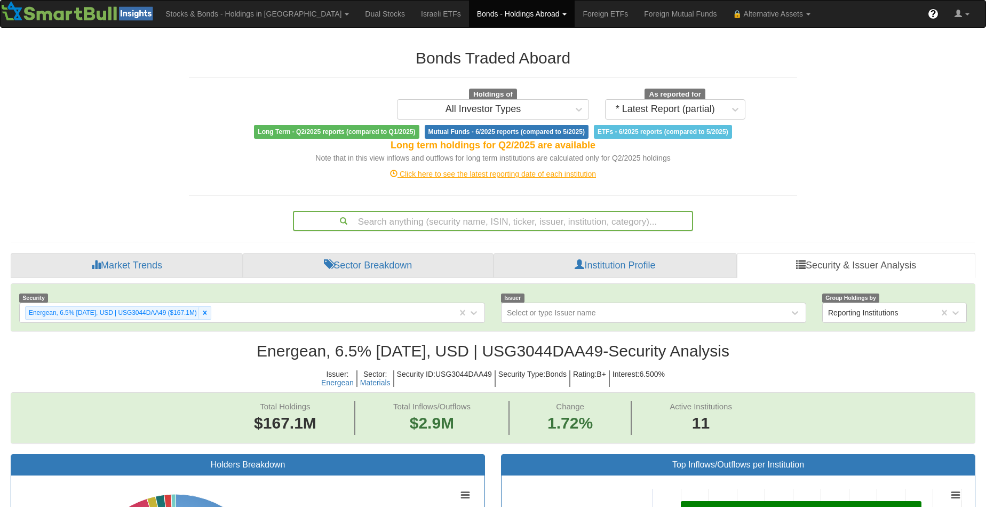
click at [475, 216] on div "Search anything (security name, ISIN, ticker, issuer, institution, category)..." at bounding box center [493, 221] width 398 height 18
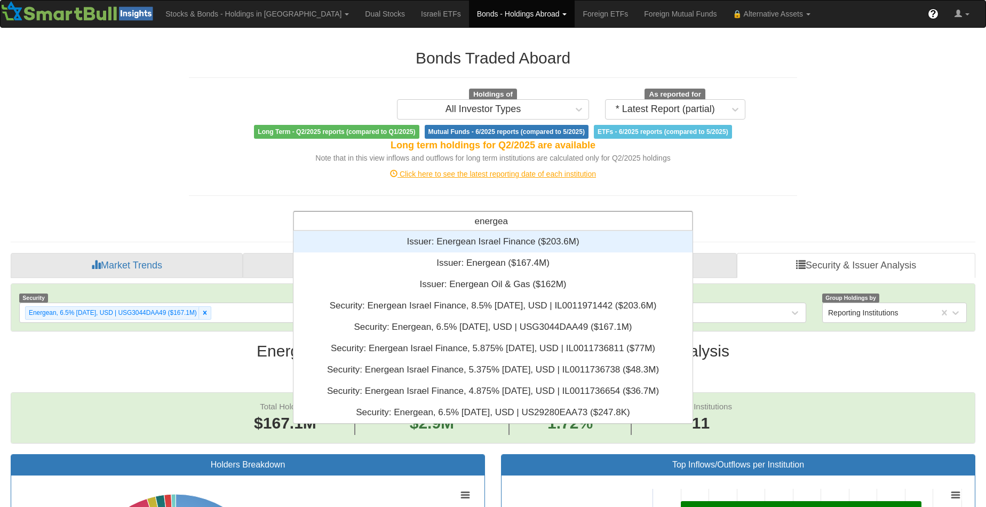
scroll to position [184, 391]
type input "energean"
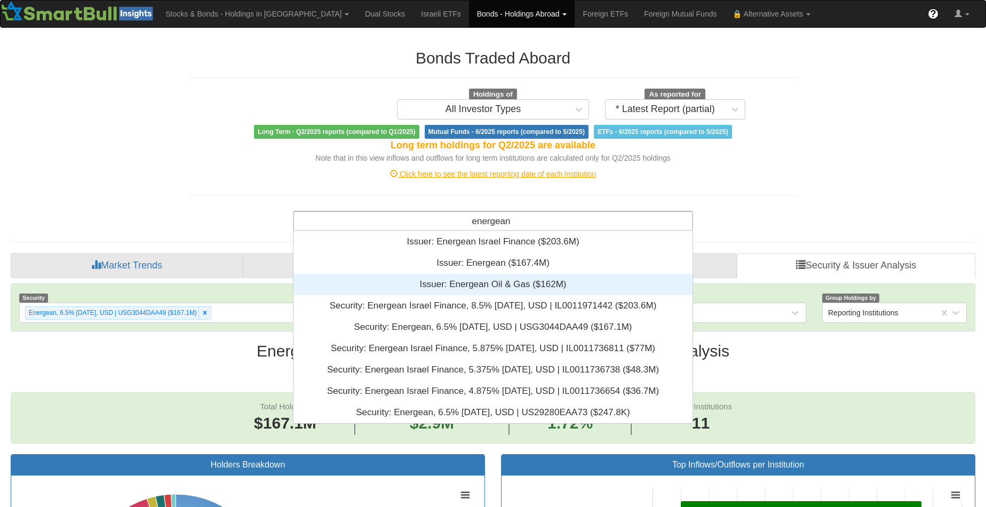
click at [466, 284] on div "Issuer: ‎Energean Oil & Gas ‎($162M)‏" at bounding box center [493, 284] width 399 height 21
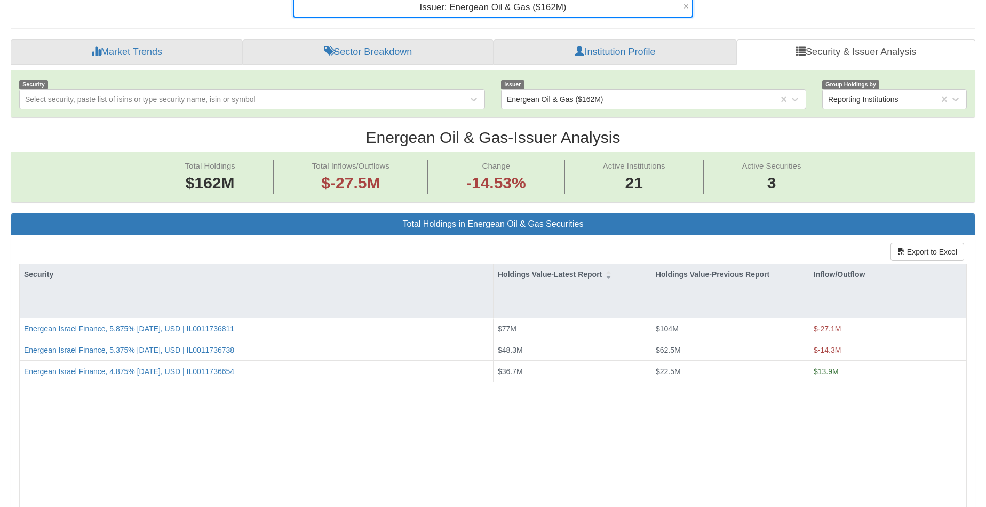
scroll to position [22, 945]
